Goal: Task Accomplishment & Management: Complete application form

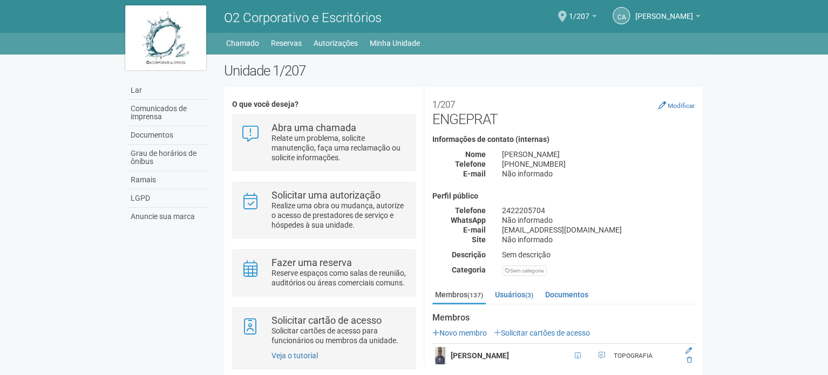
click at [740, 145] on body "Aguarde... O2 Corporativo e Escritórios CA [PERSON_NAME] [PERSON_NAME] [EMAIL_A…" at bounding box center [414, 187] width 828 height 375
click at [567, 16] on span at bounding box center [562, 16] width 9 height 11
click at [486, 78] on h2 "Unidade 1/207" at bounding box center [463, 71] width 479 height 16
drag, startPoint x: 322, startPoint y: 68, endPoint x: 226, endPoint y: 68, distance: 95.6
click at [226, 68] on h2 "Unidade 1/207" at bounding box center [463, 71] width 479 height 16
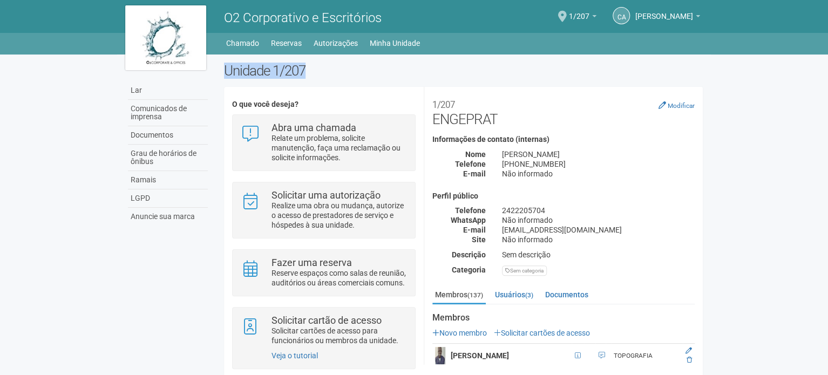
click at [227, 68] on font "Unidade 1/207" at bounding box center [265, 71] width 82 height 16
click at [285, 65] on font "Unidade 1/207" at bounding box center [265, 71] width 82 height 16
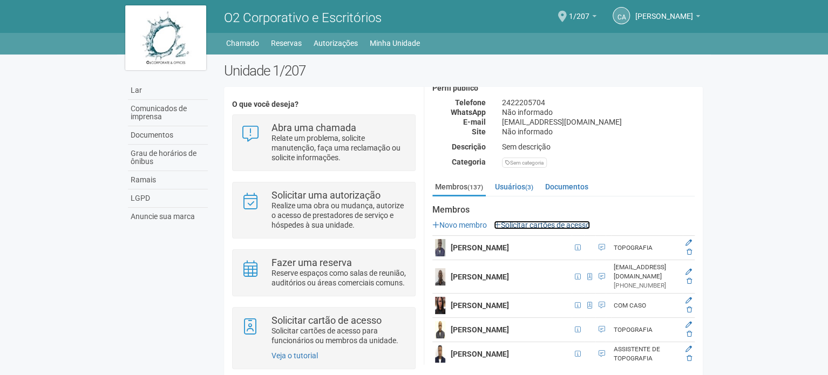
click at [570, 226] on font "Solicitar cartões de acesso" at bounding box center [545, 225] width 89 height 9
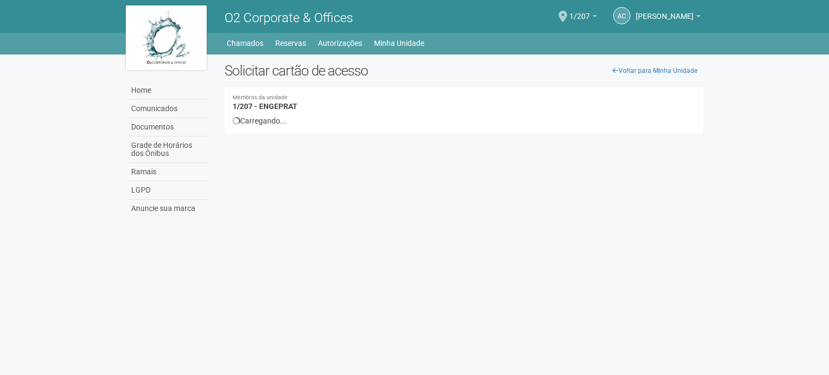
click at [600, 61] on div "Home Comunicados Documentos Grade de Horários dos Ônibus Ramais LGPD Anuncie su…" at bounding box center [415, 139] width 594 height 168
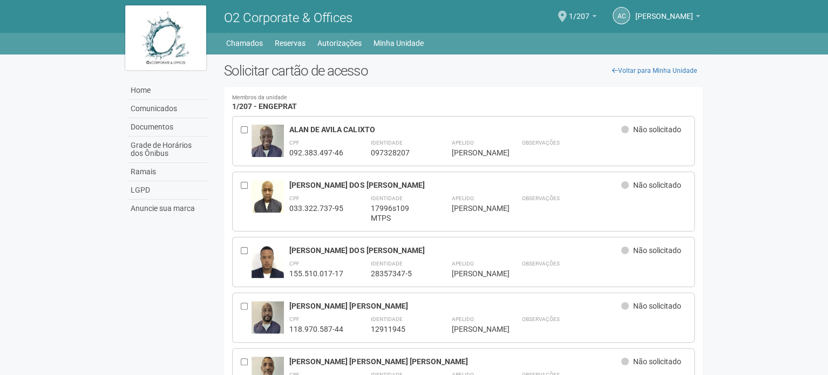
drag, startPoint x: 757, startPoint y: 145, endPoint x: 725, endPoint y: -65, distance: 213.0
click at [465, 67] on h2 "Solicitar cartão de acesso" at bounding box center [463, 71] width 479 height 16
